Goal: Navigation & Orientation: Find specific page/section

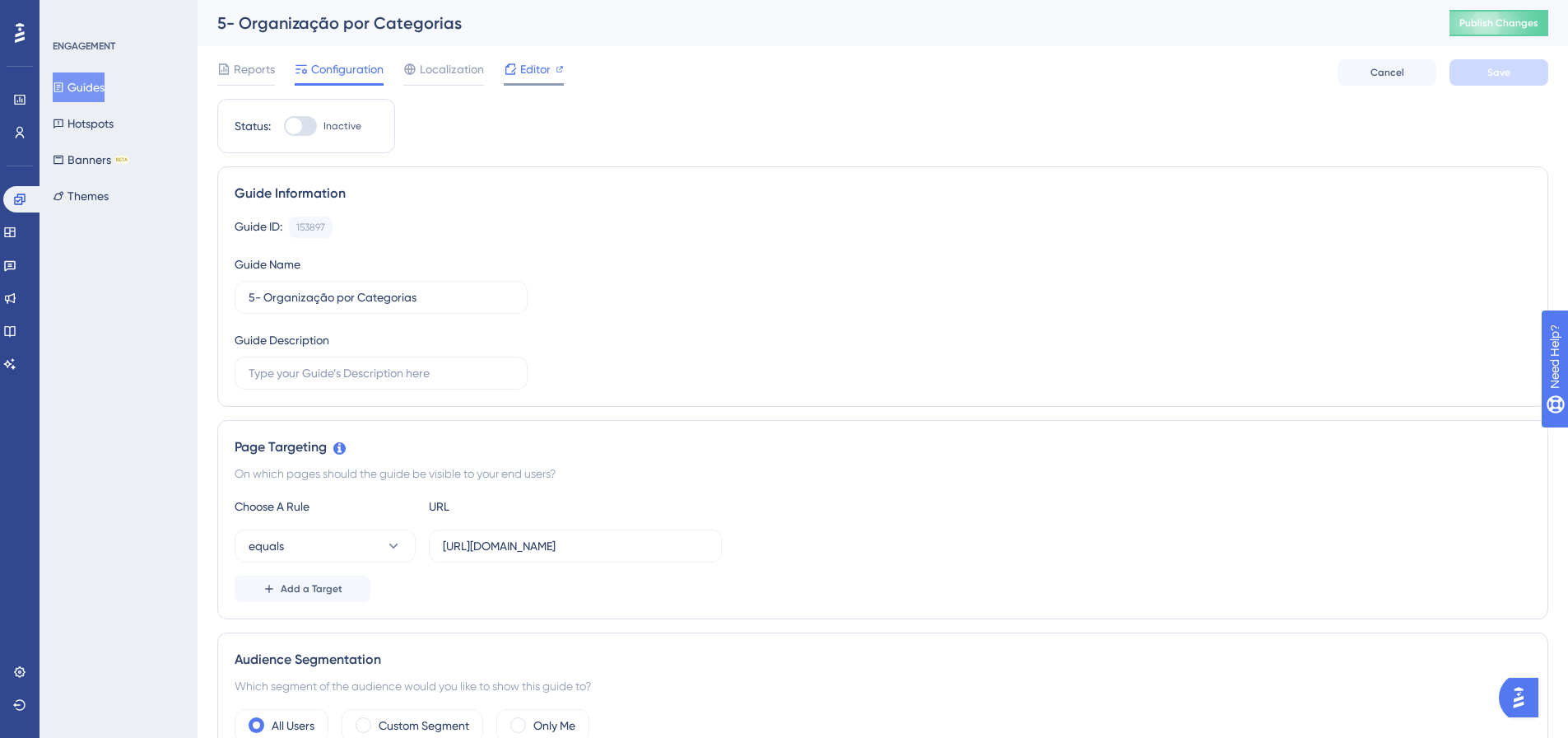
click at [535, 73] on span "Editor" at bounding box center [535, 68] width 31 height 20
click at [105, 85] on button "Guides" at bounding box center [78, 88] width 52 height 30
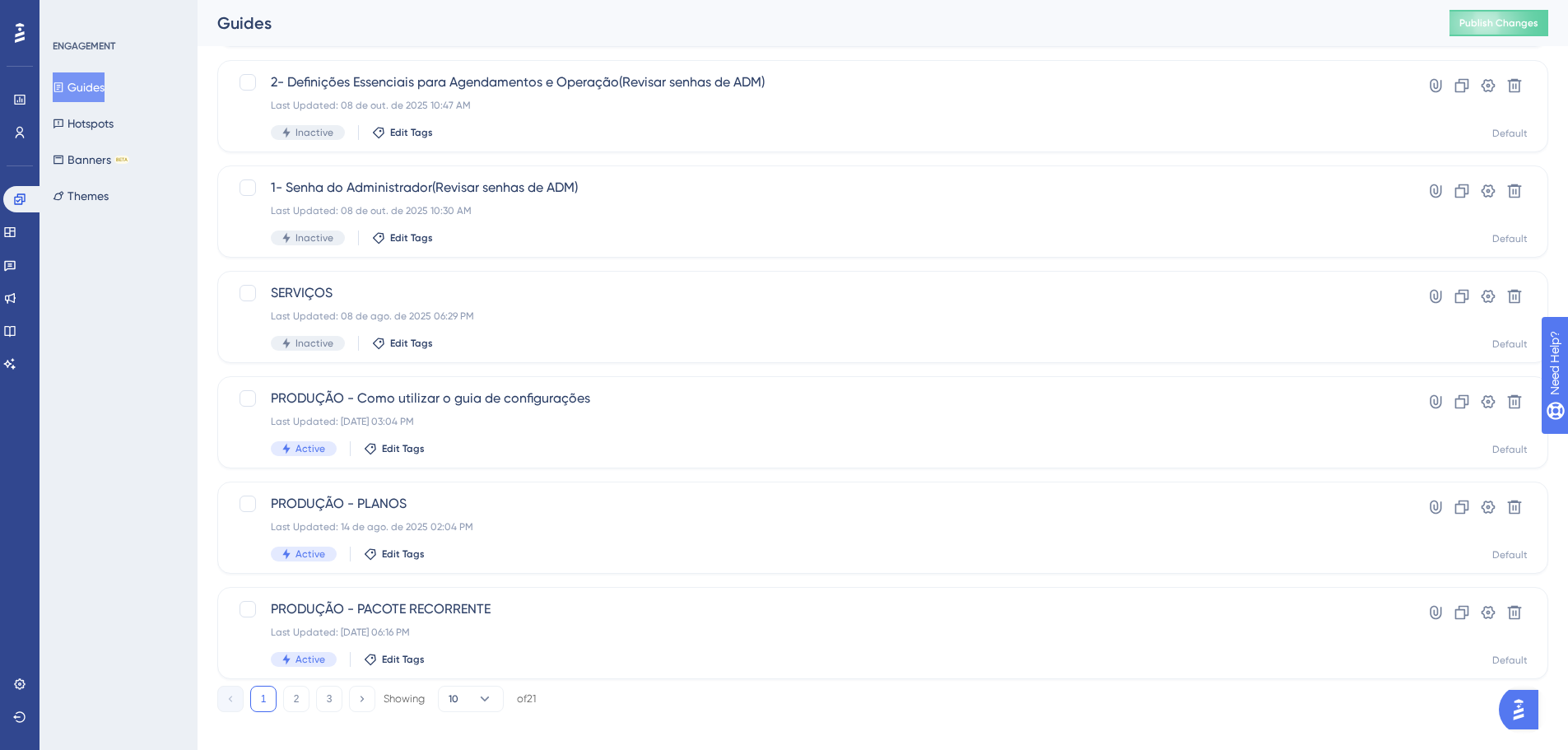
scroll to position [528, 0]
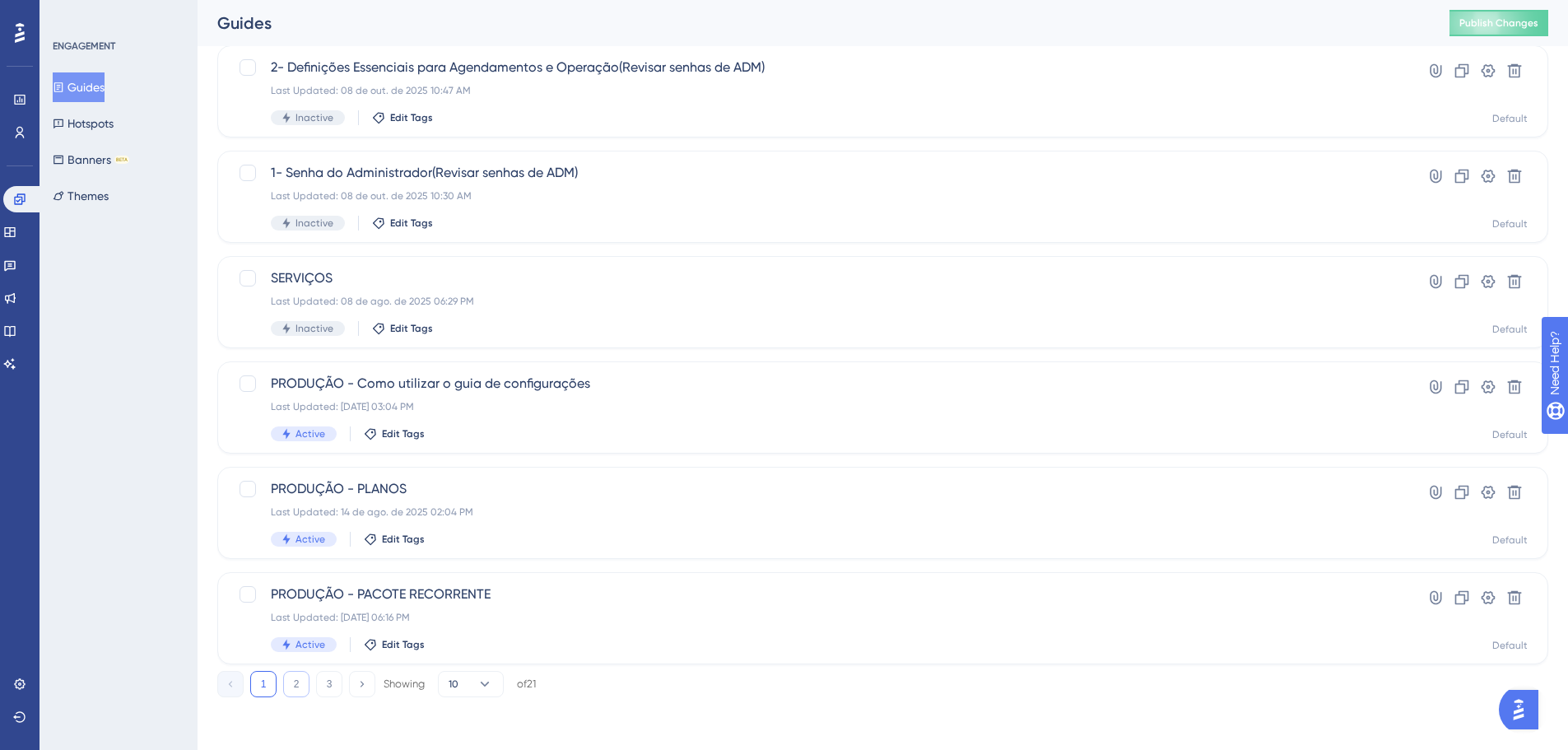
click at [302, 691] on button "2" at bounding box center [296, 684] width 26 height 26
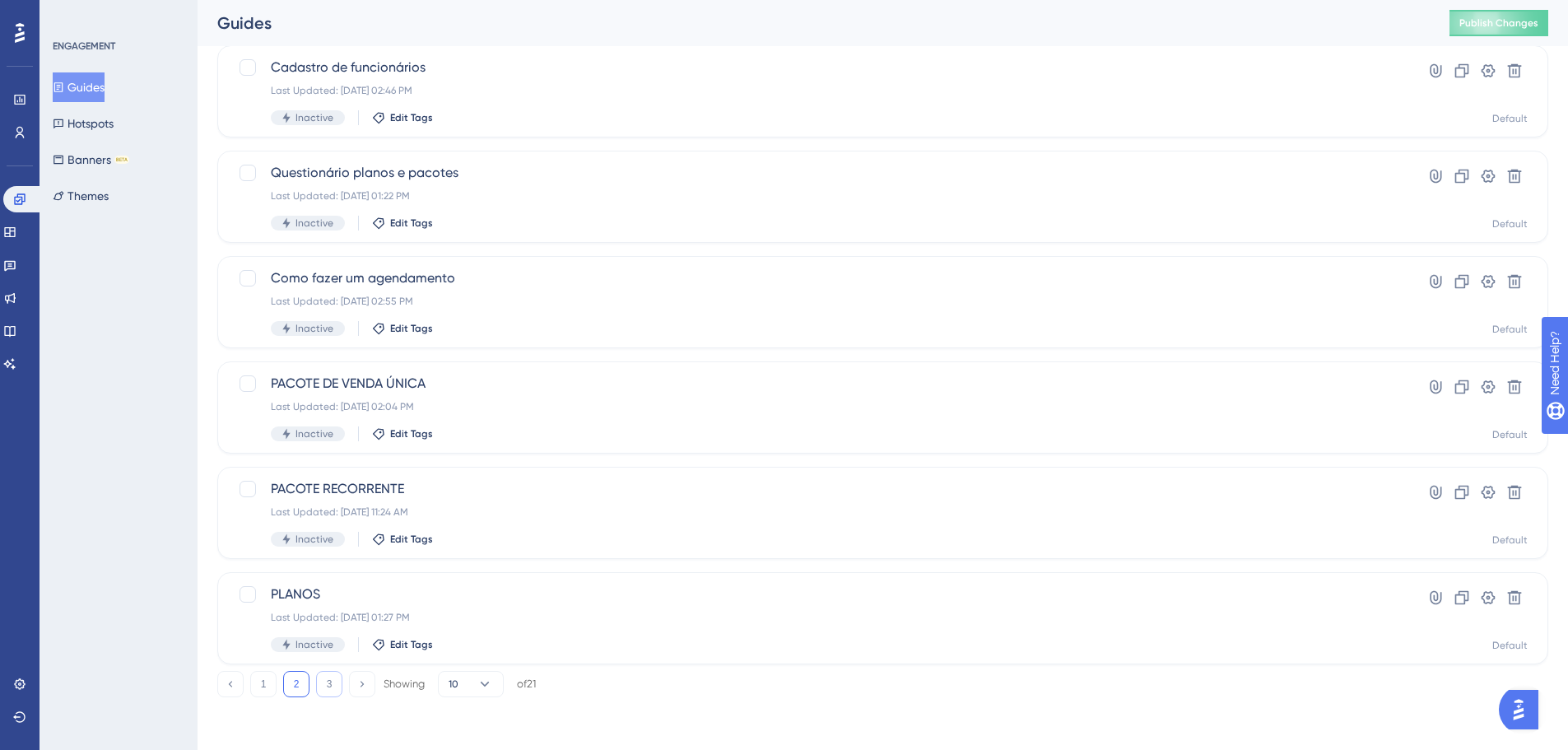
click at [324, 685] on button "3" at bounding box center [329, 684] width 26 height 26
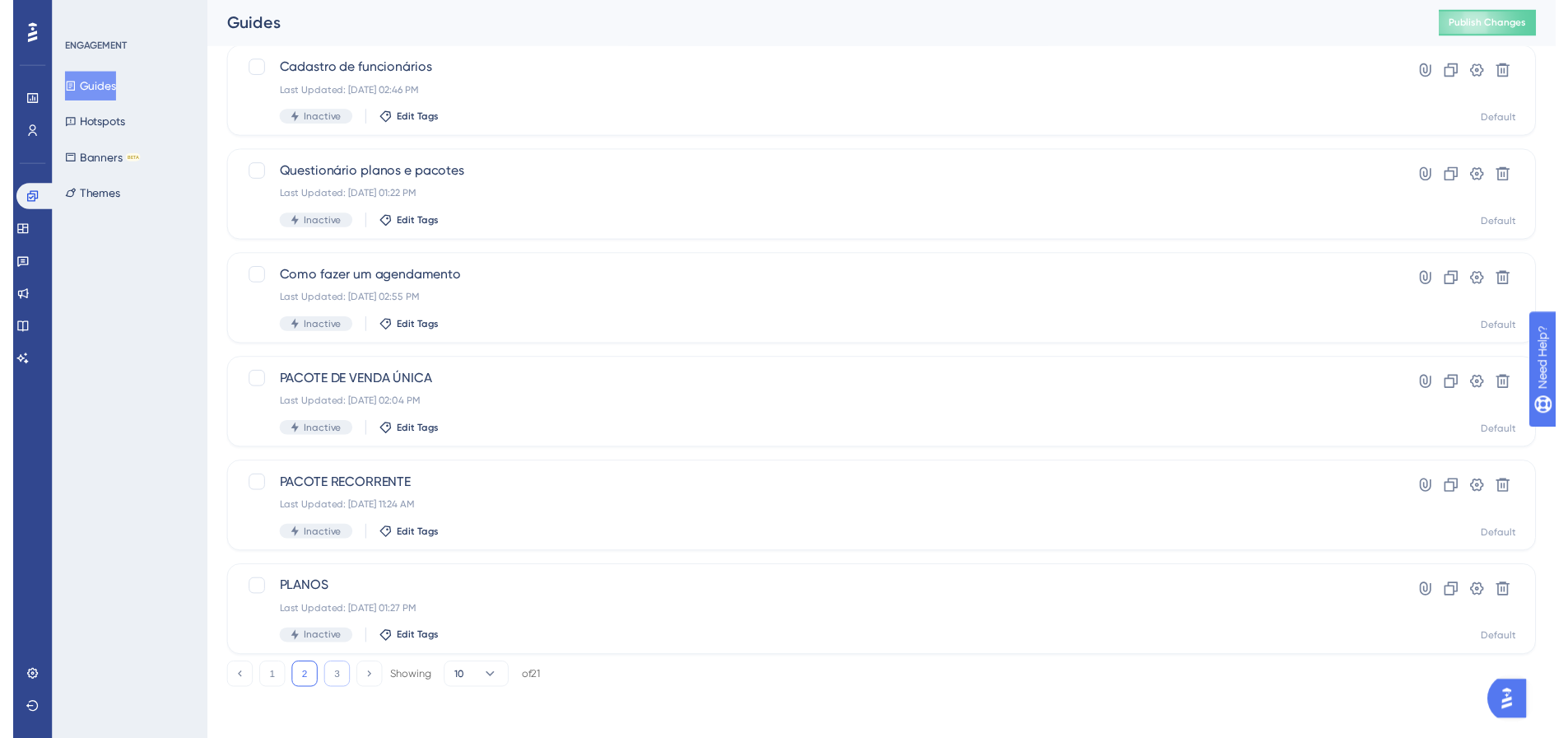
scroll to position [0, 0]
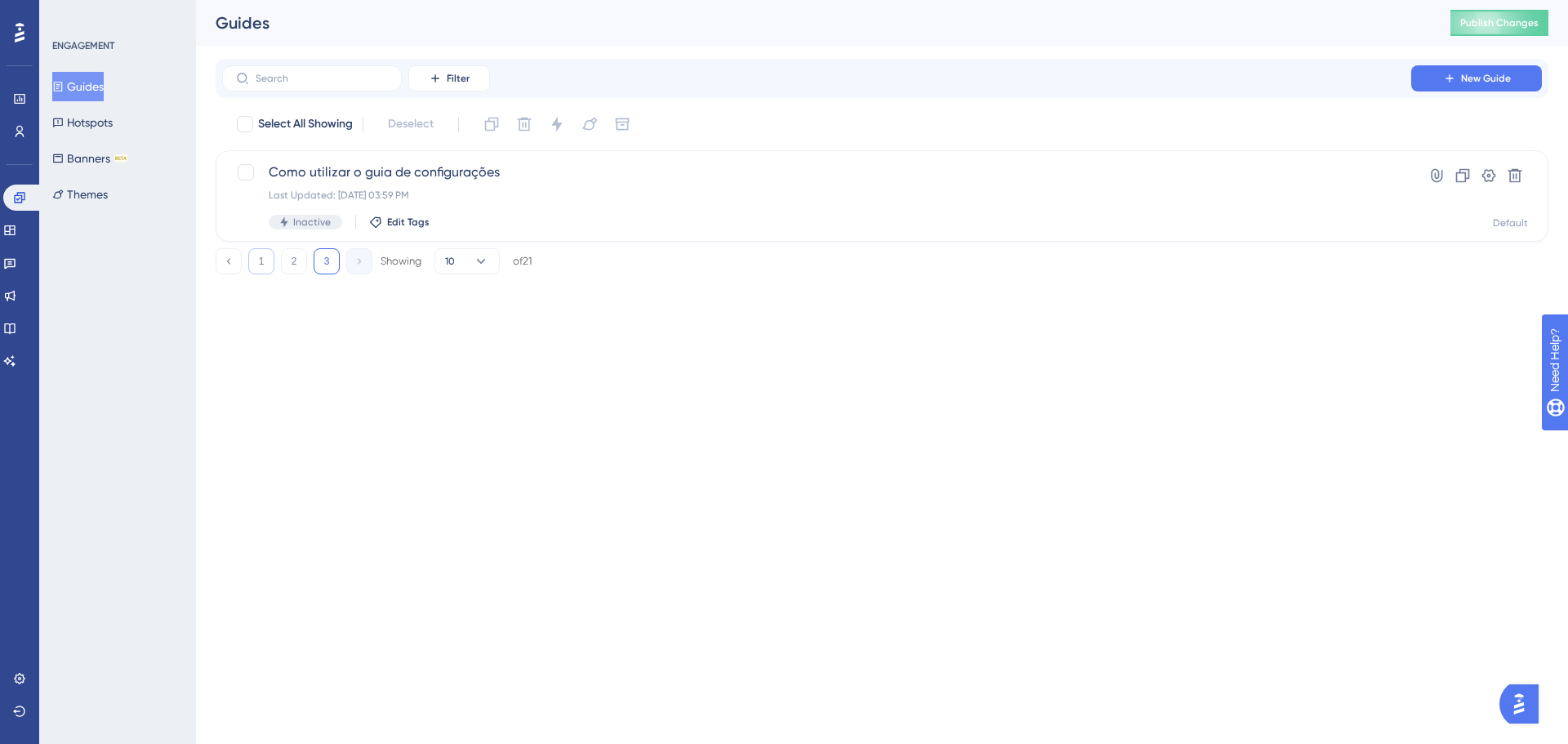
click at [266, 259] on button "1" at bounding box center [261, 261] width 26 height 26
